Goal: Task Accomplishment & Management: Complete application form

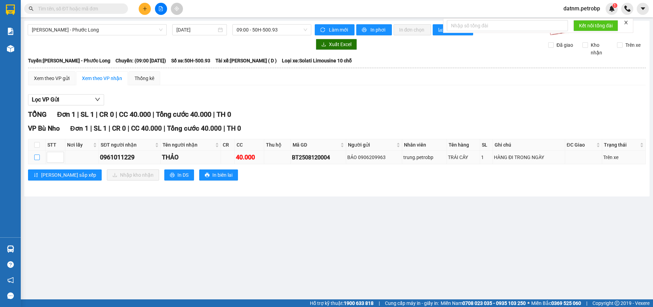
click at [36, 157] on input "checkbox" at bounding box center [37, 157] width 6 height 6
checkbox input "true"
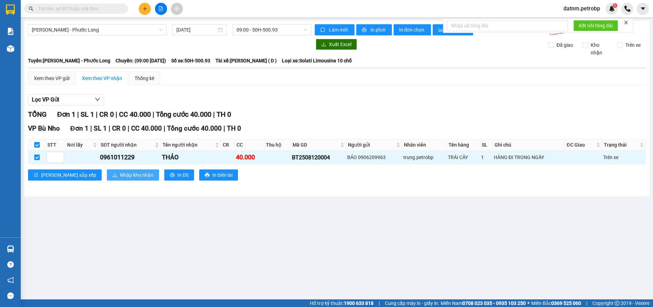
click at [120, 177] on span "Nhập kho nhận" at bounding box center [137, 175] width 34 height 8
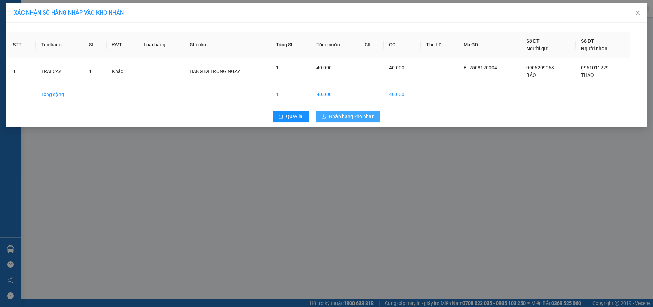
click at [353, 115] on span "Nhập hàng kho nhận" at bounding box center [352, 116] width 46 height 8
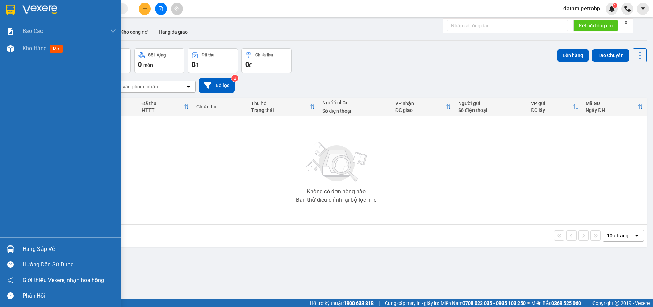
click at [37, 246] on div "Hàng sắp về" at bounding box center [68, 249] width 93 height 10
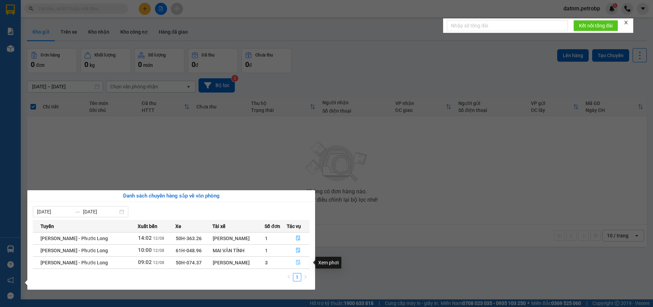
click at [297, 261] on icon "file-done" at bounding box center [298, 261] width 5 height 5
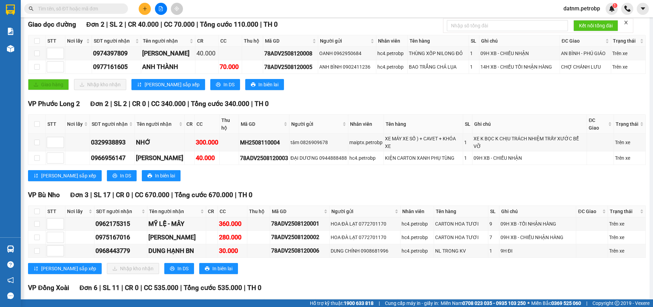
scroll to position [173, 0]
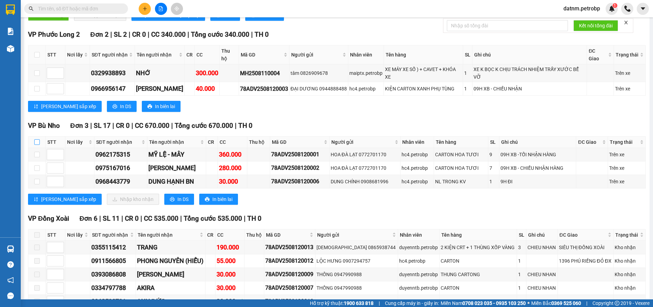
click at [36, 139] on input "checkbox" at bounding box center [37, 142] width 6 height 6
checkbox input "true"
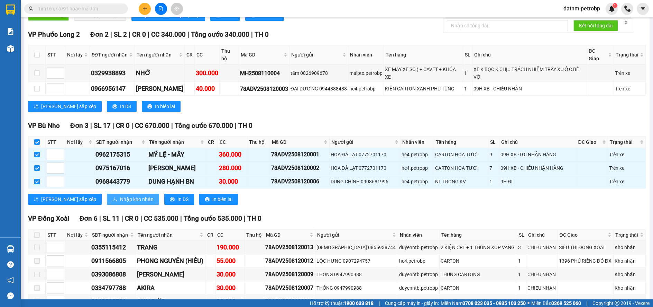
click at [120, 195] on span "Nhập kho nhận" at bounding box center [137, 199] width 34 height 8
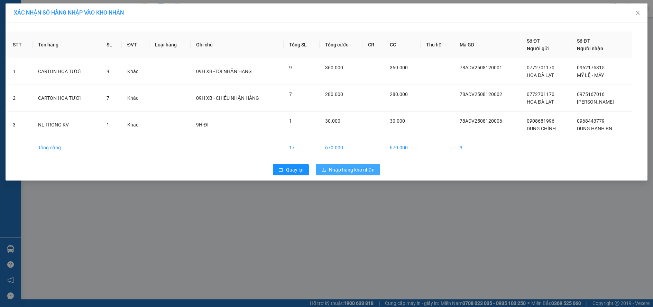
click at [336, 166] on span "Nhập hàng kho nhận" at bounding box center [352, 170] width 46 height 8
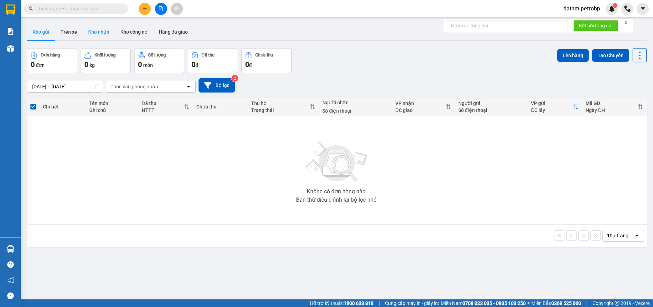
click at [101, 32] on button "Kho nhận" at bounding box center [99, 32] width 32 height 17
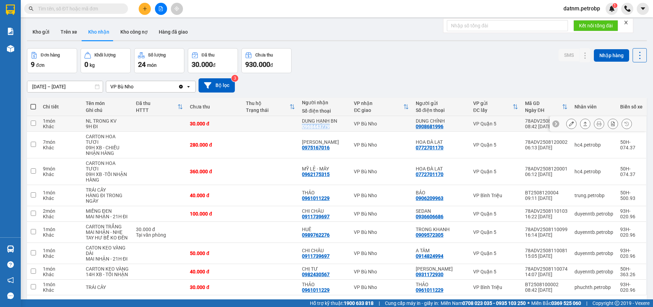
drag, startPoint x: 304, startPoint y: 126, endPoint x: 334, endPoint y: 126, distance: 30.4
click at [334, 126] on td "DUNG HẠNH BN 0968443779" at bounding box center [325, 124] width 52 height 16
checkbox input "true"
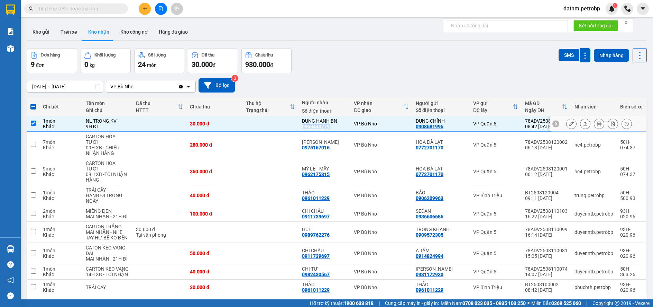
copy div "0968443779"
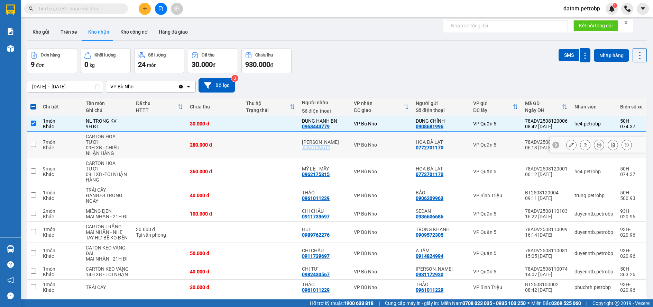
drag, startPoint x: 305, startPoint y: 145, endPoint x: 333, endPoint y: 144, distance: 28.0
click at [333, 144] on div "THẢO HƯƠNG 0975167016" at bounding box center [324, 144] width 45 height 11
checkbox input "true"
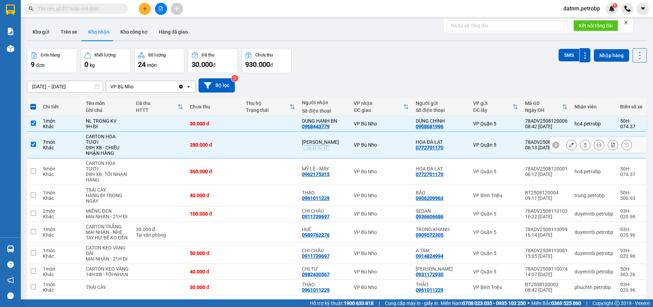
copy div "0975167016"
click at [264, 167] on td at bounding box center [271, 171] width 56 height 27
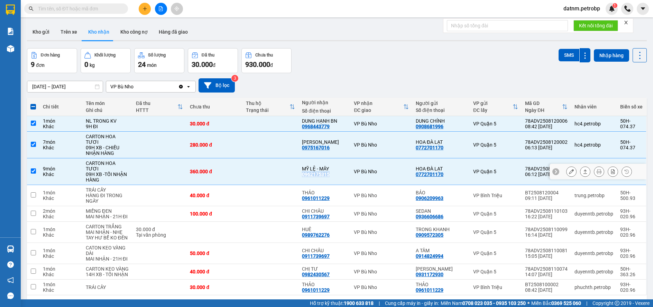
drag, startPoint x: 303, startPoint y: 165, endPoint x: 331, endPoint y: 167, distance: 27.4
click at [331, 167] on td "MỸ LỆ - MÂY 0962175315" at bounding box center [325, 171] width 52 height 27
checkbox input "false"
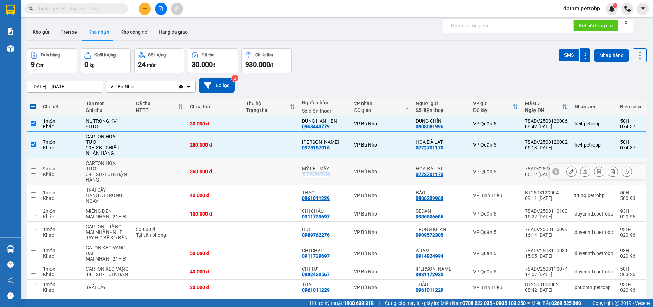
copy div "0962175315"
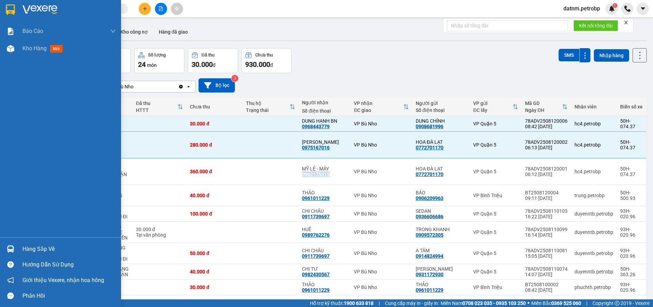
click at [43, 249] on div "Hàng sắp về" at bounding box center [68, 249] width 93 height 10
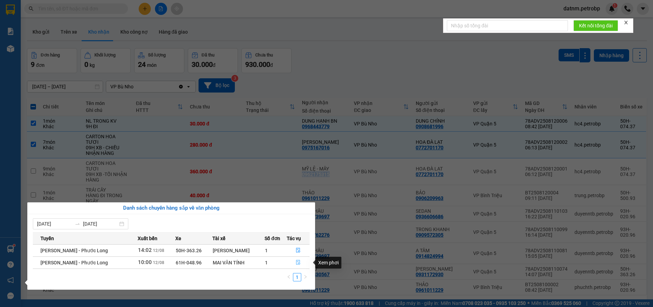
click at [296, 261] on icon "file-done" at bounding box center [298, 261] width 5 height 5
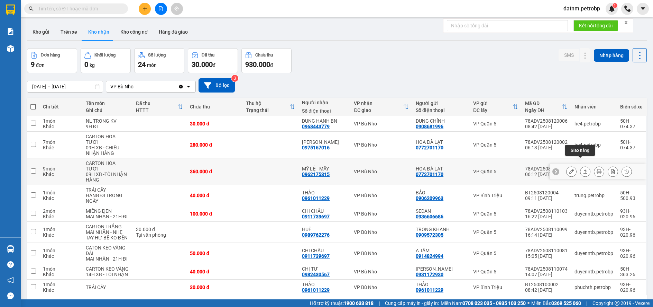
click at [584, 169] on icon at bounding box center [586, 171] width 4 height 4
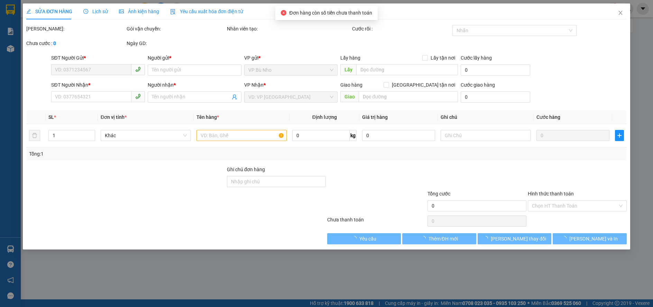
type input "0772701170"
type input "HOA ĐÀ LẠT"
type input "0962175315"
type input "MỸ LỆ - MÂY"
type input "360.000"
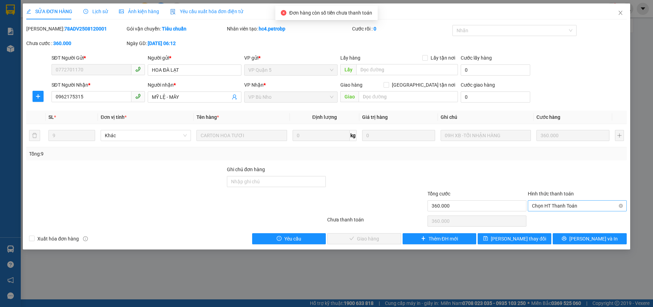
click at [542, 204] on span "Chọn HT Thanh Toán" at bounding box center [577, 205] width 91 height 10
click at [545, 221] on div "Tại văn phòng" at bounding box center [577, 220] width 91 height 8
type input "0"
click at [384, 237] on span "[PERSON_NAME] và Giao hàng" at bounding box center [373, 239] width 66 height 8
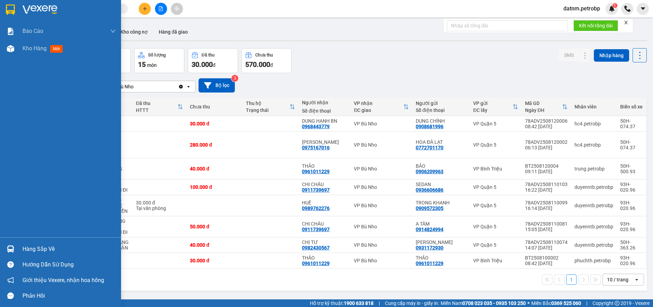
click at [21, 249] on div "Hàng sắp về" at bounding box center [60, 249] width 121 height 16
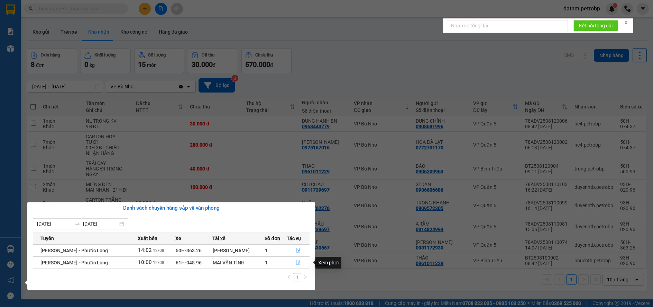
click at [296, 262] on icon "file-done" at bounding box center [298, 262] width 4 height 5
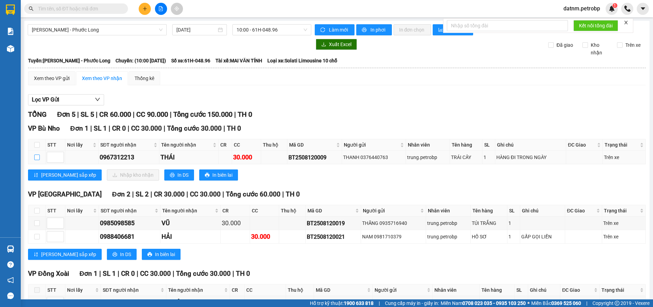
click at [34, 157] on input "checkbox" at bounding box center [37, 157] width 6 height 6
checkbox input "true"
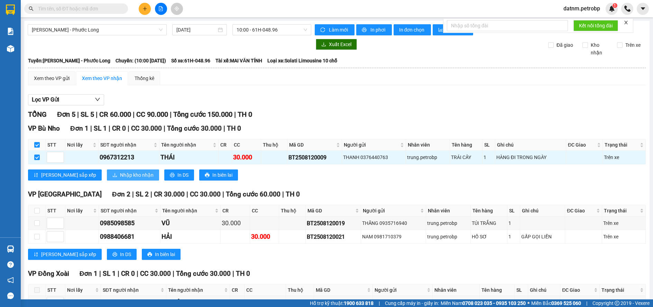
click at [120, 177] on span "Nhập kho nhận" at bounding box center [137, 175] width 34 height 8
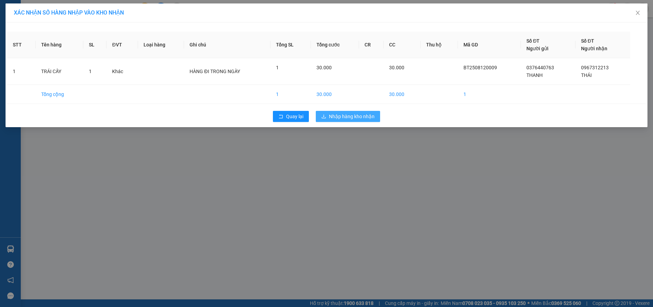
click at [336, 111] on button "Nhập hàng kho nhận" at bounding box center [348, 116] width 64 height 11
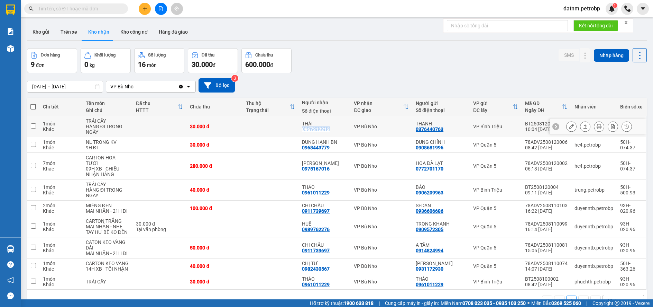
drag, startPoint x: 304, startPoint y: 129, endPoint x: 333, endPoint y: 129, distance: 29.4
click at [333, 129] on td "THÁI 0967312213" at bounding box center [325, 126] width 52 height 21
checkbox input "true"
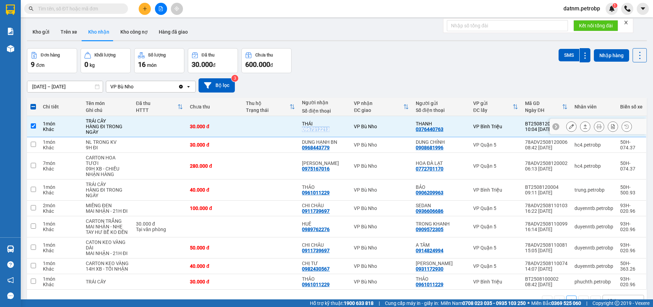
copy div "0967312213"
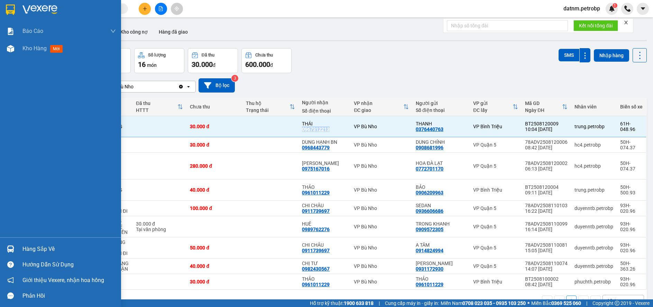
click at [31, 250] on div "Hàng sắp về" at bounding box center [68, 249] width 93 height 10
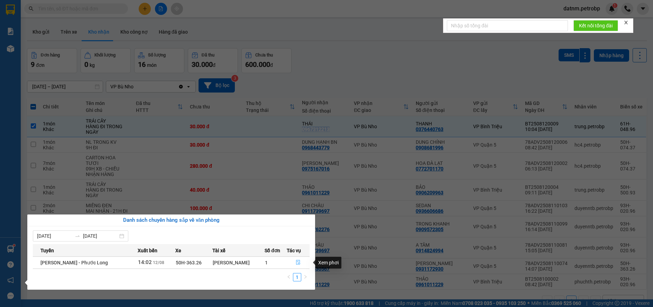
click at [294, 260] on button "button" at bounding box center [298, 262] width 22 height 11
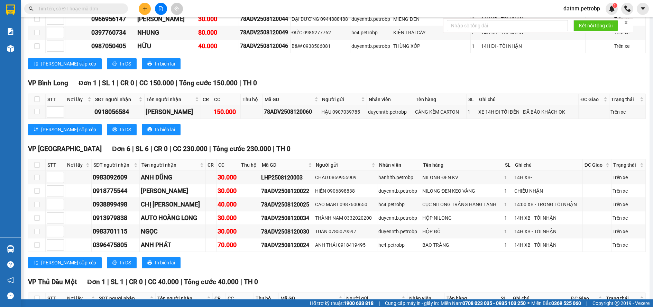
scroll to position [866, 0]
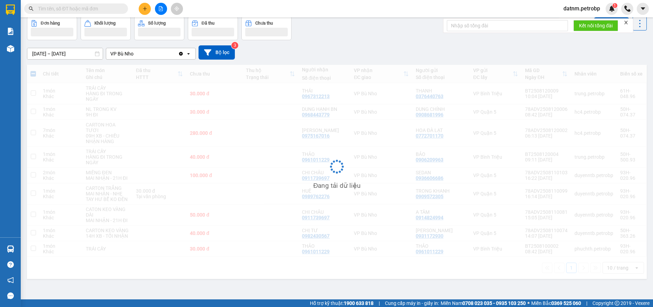
scroll to position [32, 0]
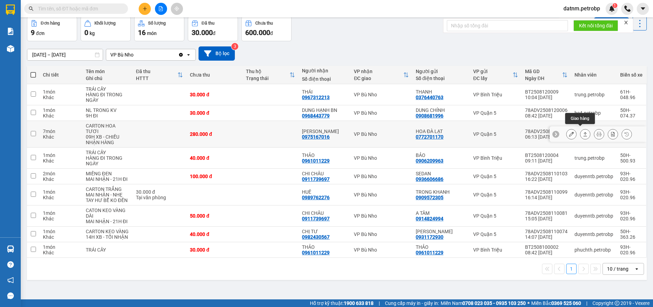
click at [584, 131] on button at bounding box center [586, 134] width 10 height 12
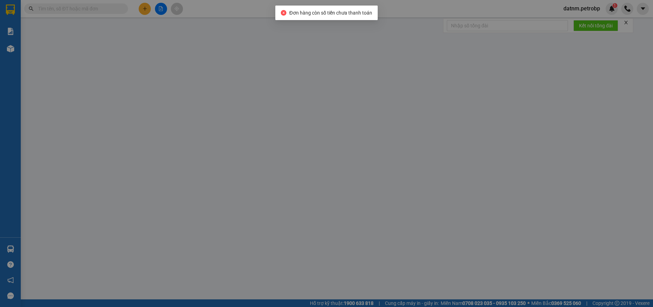
type input "0772701170"
type input "HOA ĐÀ LẠT"
type input "0975167016"
type input "[PERSON_NAME]"
type input "280.000"
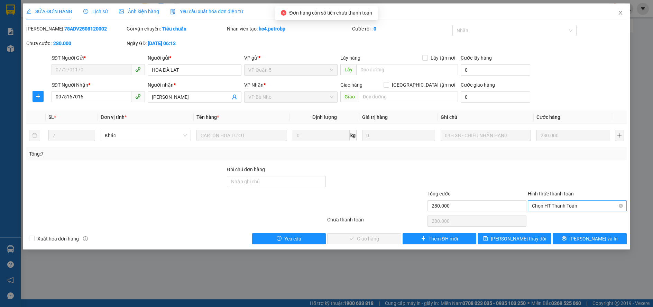
click at [550, 204] on span "Chọn HT Thanh Toán" at bounding box center [577, 205] width 91 height 10
click at [546, 217] on div "Tại văn phòng" at bounding box center [577, 220] width 91 height 8
type input "0"
click at [380, 235] on span "[PERSON_NAME] và Giao hàng" at bounding box center [373, 239] width 66 height 8
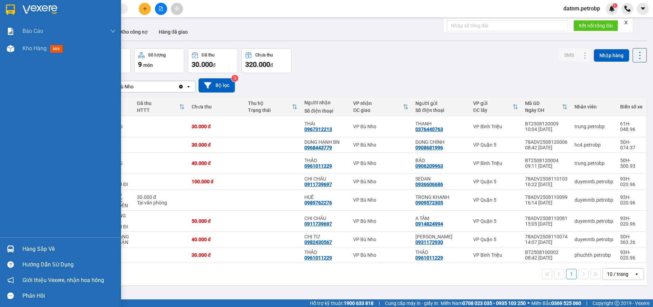
click at [20, 246] on div "Hàng sắp về" at bounding box center [60, 249] width 121 height 16
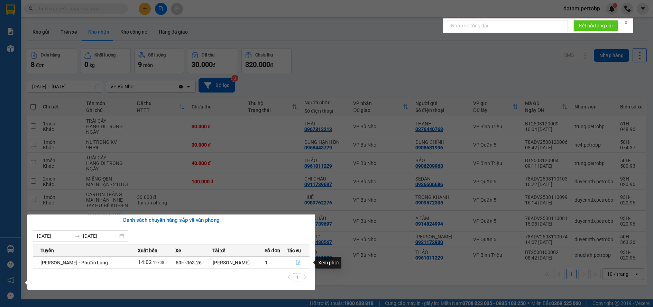
click at [296, 264] on icon "file-done" at bounding box center [298, 261] width 5 height 5
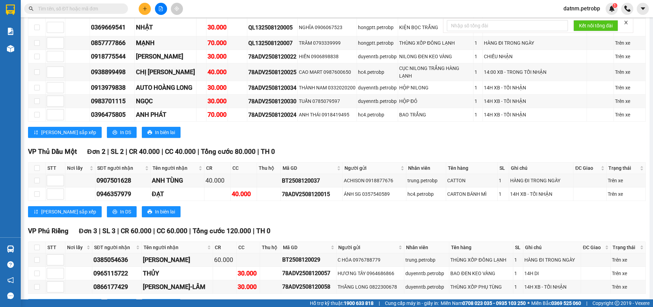
scroll to position [1418, 0]
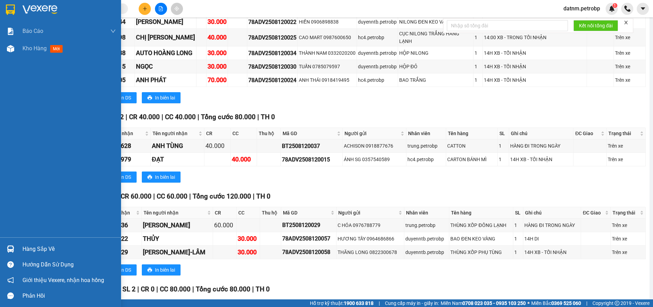
click at [36, 250] on div "Hàng sắp về" at bounding box center [68, 249] width 93 height 10
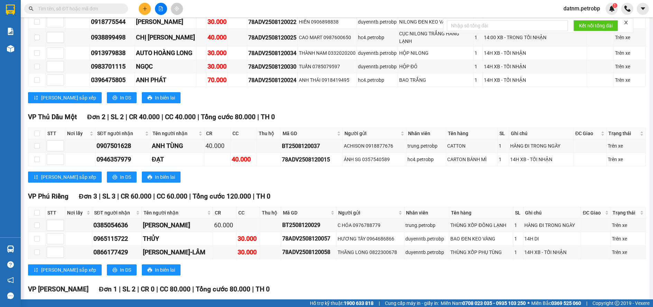
click at [293, 178] on section "Kết quả tìm kiếm ( 0 ) Bộ lọc No Data datnm.petrobp 1 Báo cáo BC tiền tận nơi (…" at bounding box center [326, 153] width 653 height 307
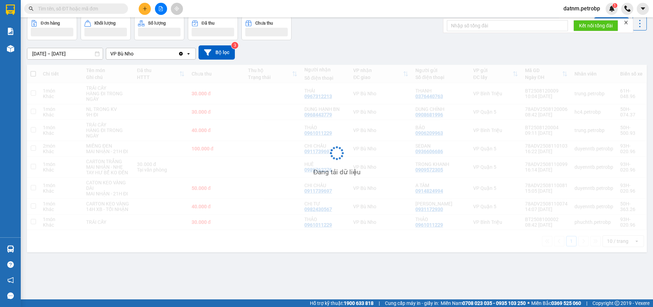
scroll to position [32, 0]
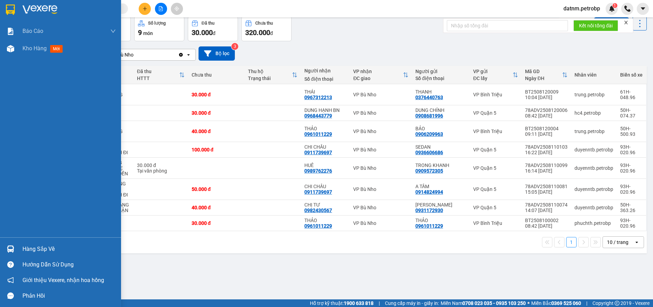
click at [30, 248] on div "Hàng sắp về" at bounding box center [68, 249] width 93 height 10
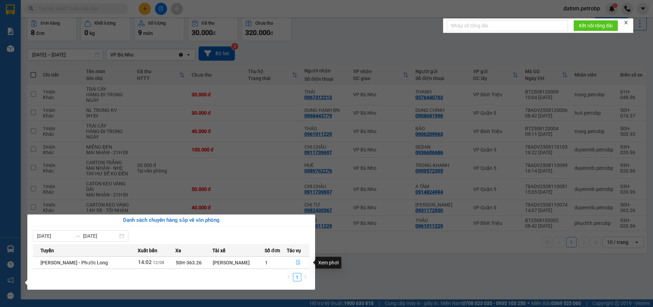
click at [293, 261] on button "button" at bounding box center [298, 262] width 22 height 11
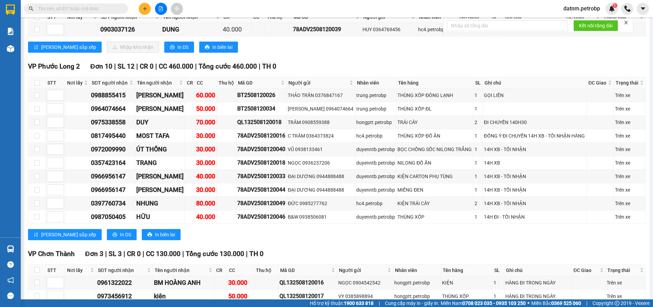
scroll to position [796, 0]
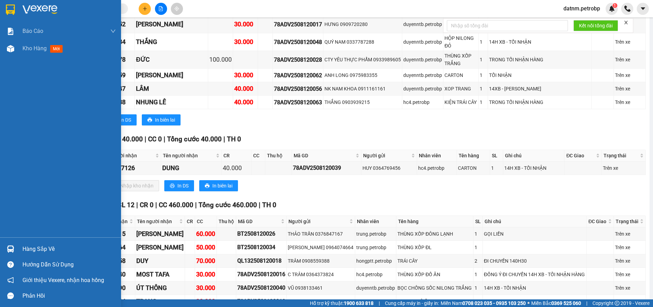
click at [34, 248] on div "Hàng sắp về" at bounding box center [68, 249] width 93 height 10
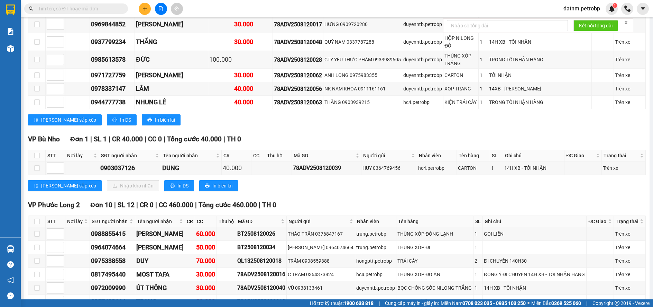
click at [377, 193] on section "Kết quả tìm kiếm ( 0 ) Bộ lọc No Data datnm.petrobp 1 Báo cáo BC tiền tận nơi (…" at bounding box center [326, 153] width 653 height 307
click at [144, 9] on icon "plus" at bounding box center [145, 8] width 4 height 0
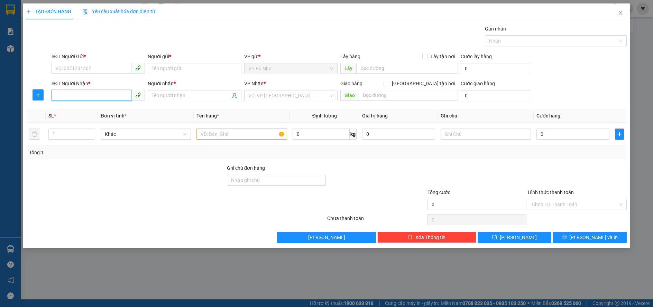
click at [84, 96] on input "SĐT Người Nhận *" at bounding box center [92, 95] width 80 height 11
type input "0"
click at [114, 72] on input "SĐT Người Gửi *" at bounding box center [92, 68] width 80 height 11
click at [95, 84] on div "0975907909 - PHƯƠNG" at bounding box center [98, 83] width 85 height 8
type input "0975907909"
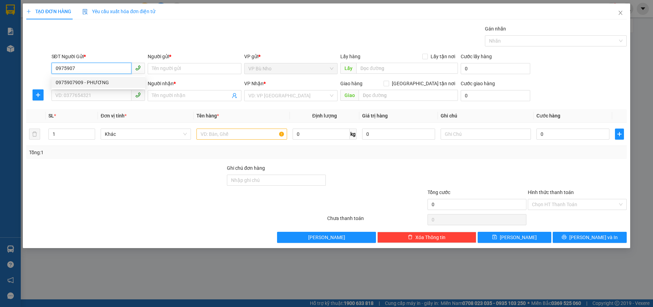
type input "PHƯƠNG"
type input "0971728339"
type input "ANH TÚ"
click at [95, 84] on div "0975907909 - PHƯƠNG" at bounding box center [98, 83] width 85 height 8
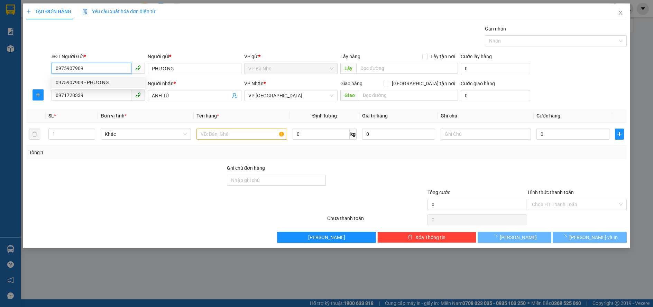
type input "30.000"
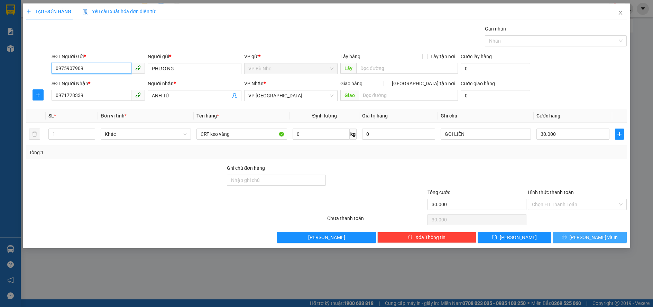
type input "0975907909"
click at [569, 235] on button "[PERSON_NAME] và In" at bounding box center [590, 236] width 74 height 11
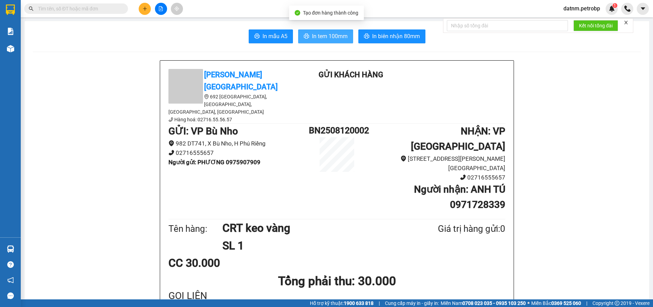
click at [328, 37] on span "In tem 100mm" at bounding box center [330, 36] width 36 height 9
click at [316, 39] on span "In tem 100mm" at bounding box center [330, 36] width 36 height 9
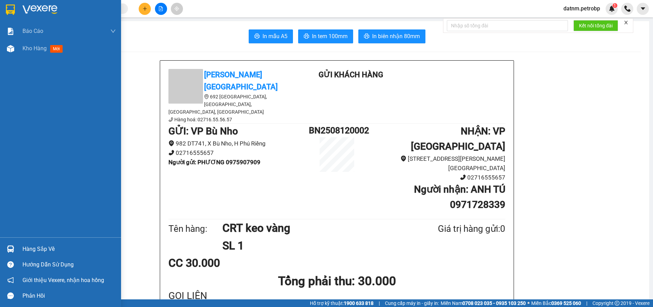
click at [30, 248] on div "Hàng sắp về" at bounding box center [68, 249] width 93 height 10
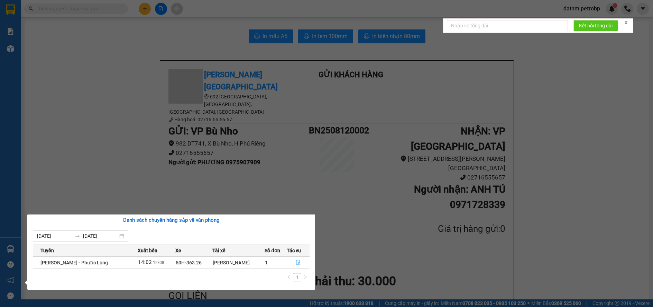
click at [110, 185] on section "Kết quả tìm kiếm ( 0 ) Bộ lọc No Data datnm.petrobp 1 Báo cáo BC tiền tận nơi (…" at bounding box center [326, 153] width 653 height 307
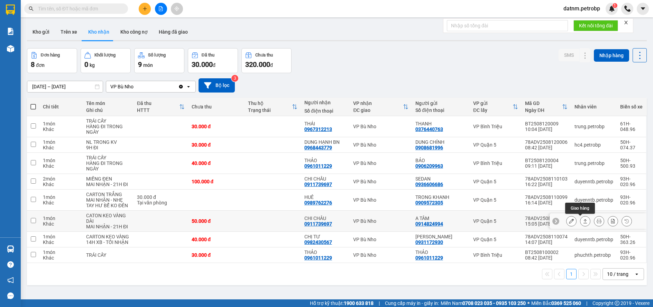
click at [583, 219] on icon at bounding box center [585, 220] width 5 height 5
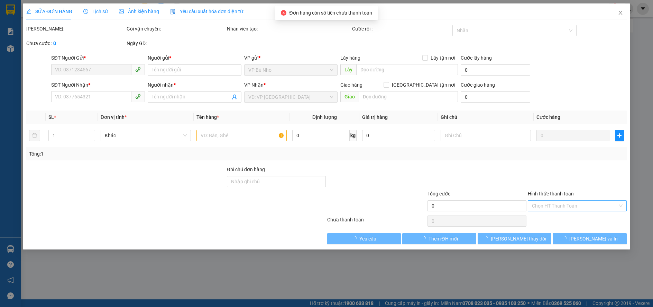
type input "0914824994"
type input "A TÂM"
type input "0911739697"
type input "CHI CHÂU"
type input "50.000"
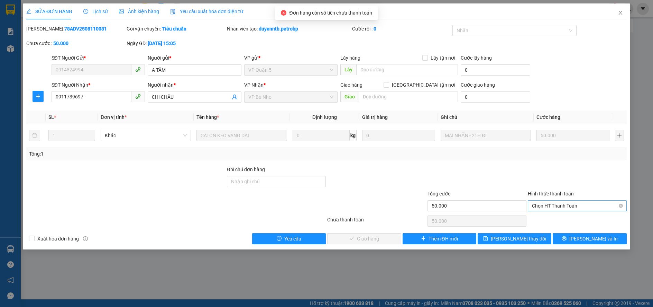
click at [539, 205] on span "Chọn HT Thanh Toán" at bounding box center [577, 205] width 91 height 10
click at [543, 216] on div "Tại văn phòng" at bounding box center [577, 220] width 91 height 8
type input "0"
click at [381, 238] on span "[PERSON_NAME] và Giao hàng" at bounding box center [373, 239] width 66 height 8
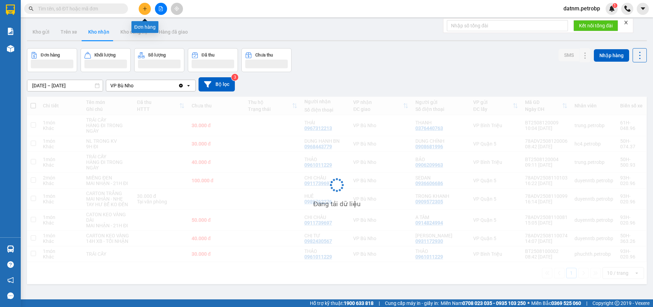
click at [149, 9] on button at bounding box center [145, 9] width 12 height 12
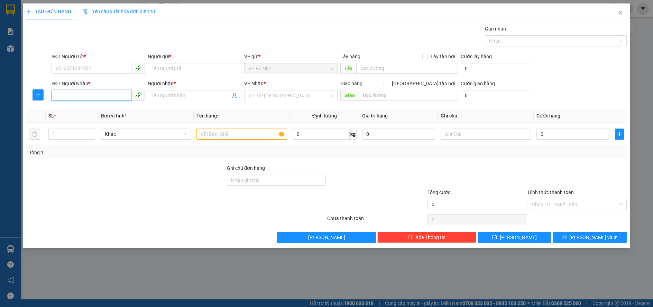
click at [111, 97] on input "SĐT Người Nhận *" at bounding box center [92, 95] width 80 height 11
click at [85, 97] on input "SĐT Người Nhận *" at bounding box center [92, 95] width 80 height 11
click at [98, 111] on div "0909896562 - MERAP" at bounding box center [98, 110] width 85 height 8
type input "0909896562"
type input "MERAP"
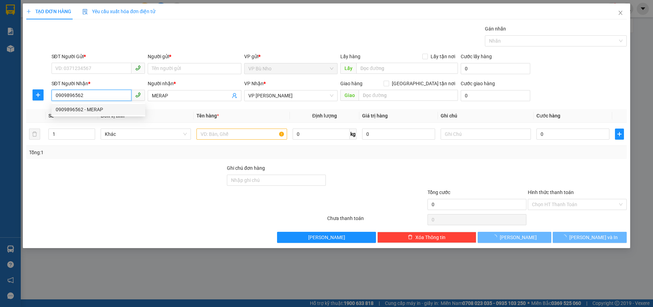
type input "40.000"
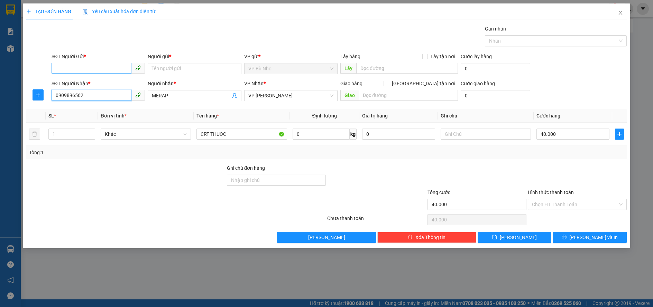
type input "0909896562"
click at [95, 68] on input "SĐT Người Gửi *" at bounding box center [92, 68] width 80 height 11
click at [100, 81] on div "0373750518 - [GEOGRAPHIC_DATA]" at bounding box center [98, 83] width 85 height 8
type input "0373750518"
type input "[PERSON_NAME]"
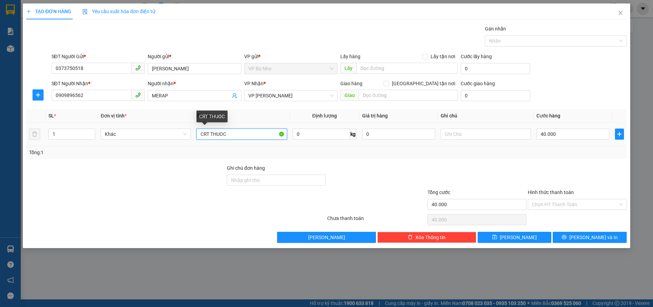
click at [239, 132] on input "CRT THUOC" at bounding box center [241, 133] width 90 height 11
type input "C"
type input "hs"
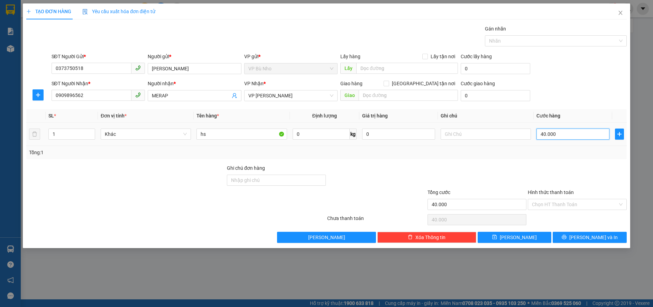
click at [541, 135] on input "40.000" at bounding box center [573, 133] width 73 height 11
click at [542, 134] on input "40.000" at bounding box center [573, 133] width 73 height 11
type input "0"
type input "0.000"
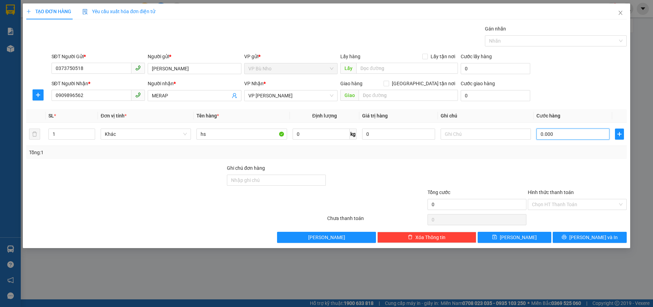
type input "30.000"
click at [576, 236] on button "[PERSON_NAME] và In" at bounding box center [590, 236] width 74 height 11
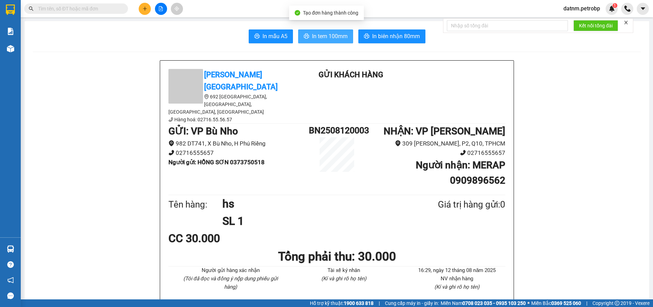
click at [336, 36] on span "In tem 100mm" at bounding box center [330, 36] width 36 height 9
click at [336, 35] on span "In tem 100mm" at bounding box center [330, 36] width 36 height 9
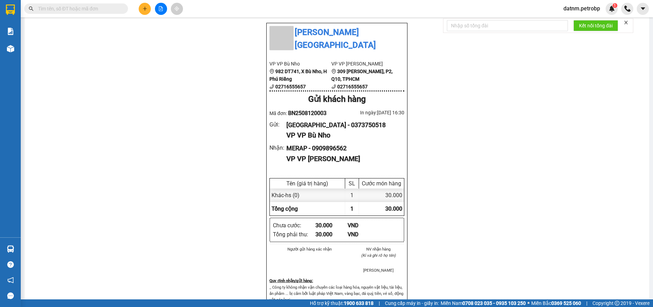
scroll to position [381, 0]
